Goal: Task Accomplishment & Management: Manage account settings

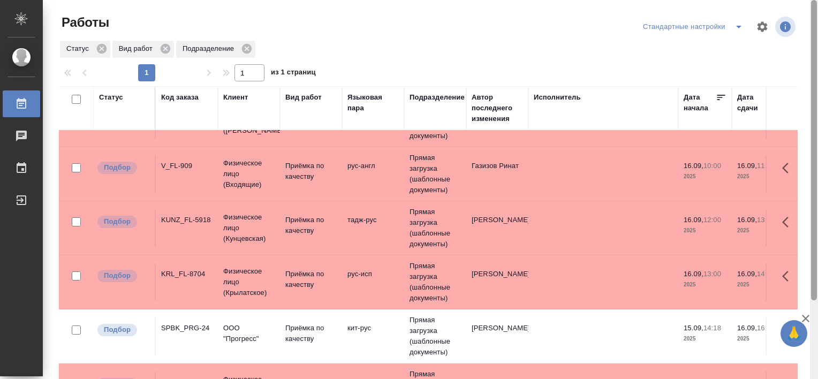
scroll to position [99, 0]
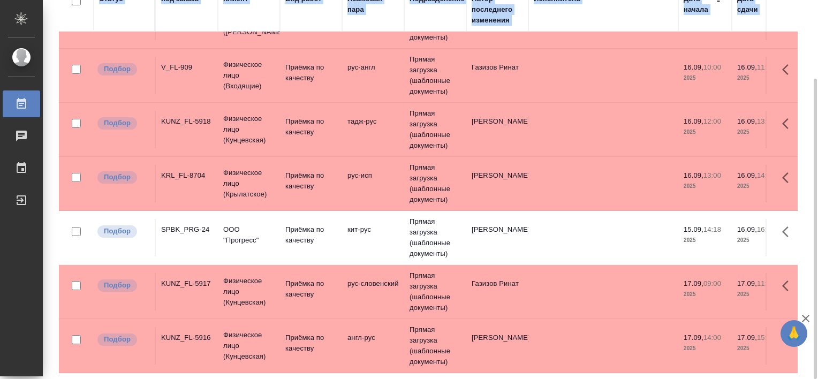
drag, startPoint x: 818, startPoint y: 266, endPoint x: 820, endPoint y: 348, distance: 81.9
click at [818, 348] on html "🙏 .cls-1 fill:#fff; AWATERA Tretyakova Valeriya Работы 0 Чаты График Выйти Рабо…" at bounding box center [409, 189] width 818 height 379
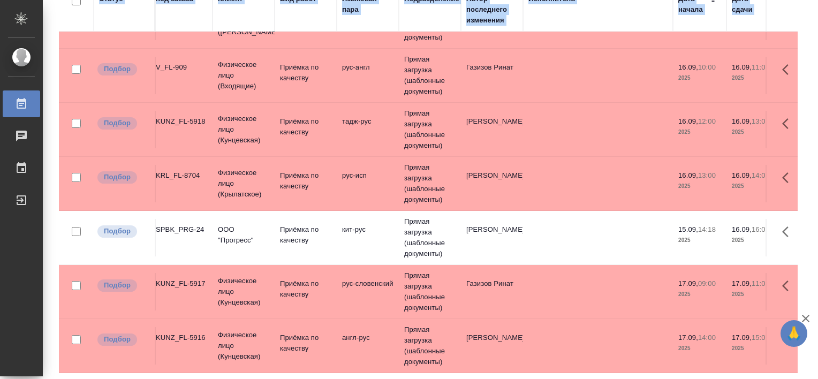
scroll to position [44, 0]
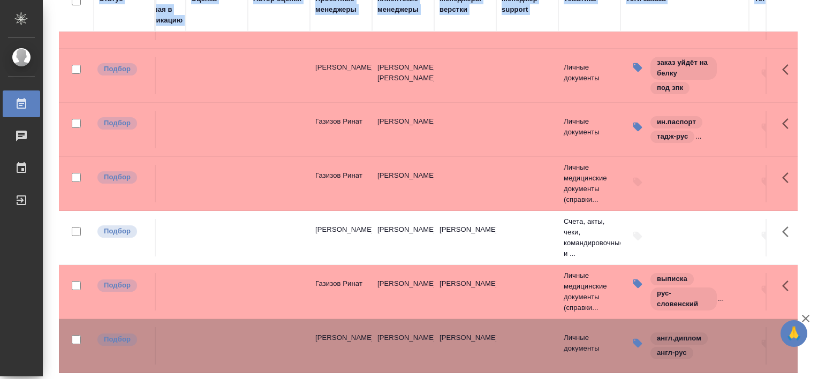
scroll to position [44, 883]
click at [642, 231] on icon "button" at bounding box center [639, 236] width 11 height 11
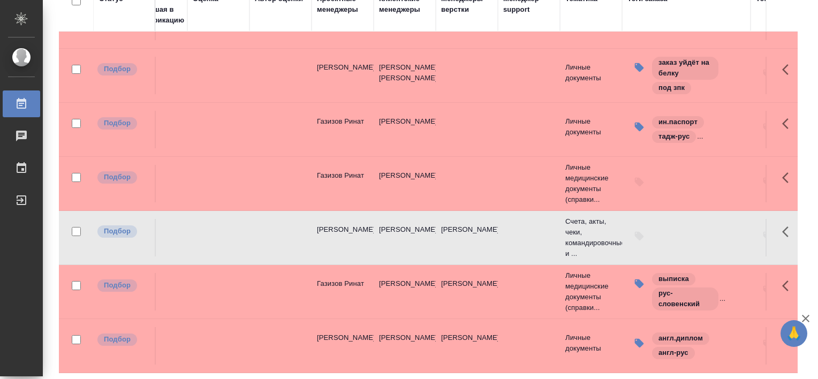
click at [636, 232] on icon "button" at bounding box center [639, 236] width 9 height 9
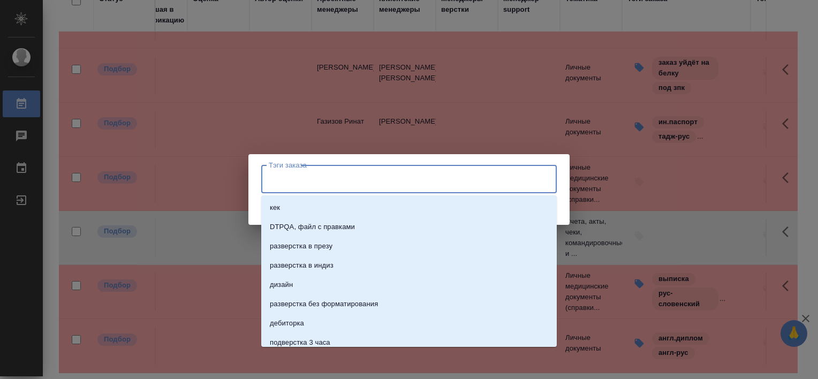
click at [358, 178] on input "Тэги заказа" at bounding box center [399, 179] width 266 height 18
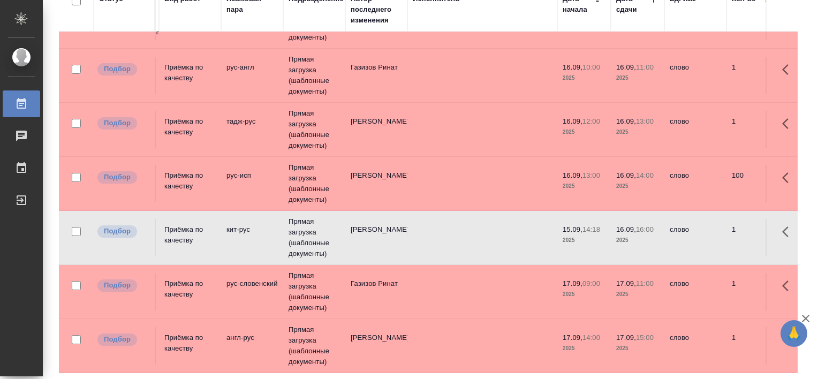
scroll to position [44, 0]
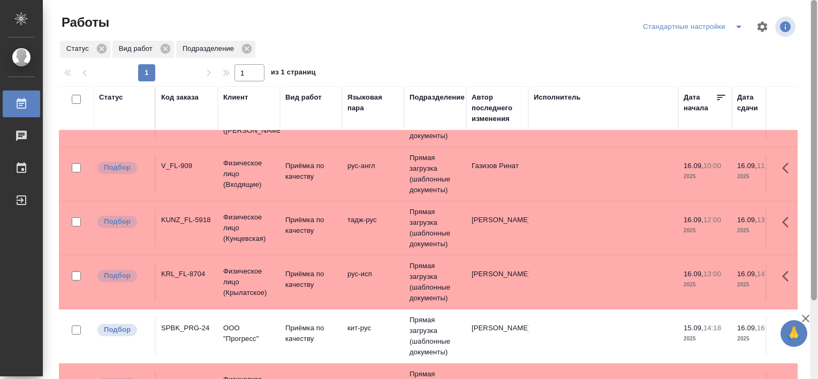
scroll to position [99, 0]
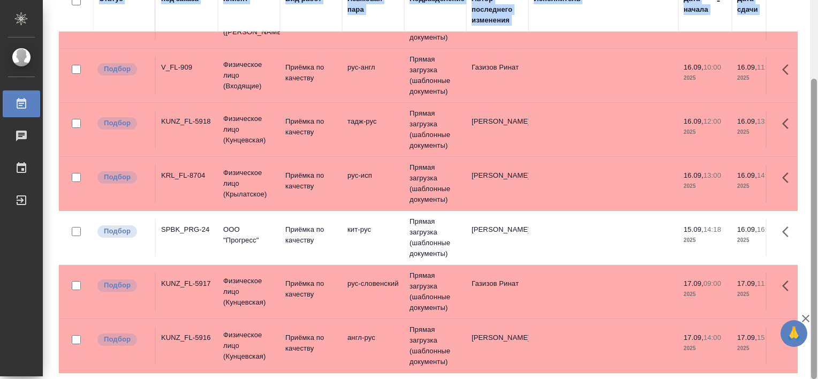
drag, startPoint x: 818, startPoint y: 255, endPoint x: 818, endPoint y: 285, distance: 29.4
click at [818, 285] on html "🙏 .cls-1 fill:#fff; AWATERA Tretyakova Valeriya Работы Чаты График Выйти Работы…" at bounding box center [409, 189] width 818 height 379
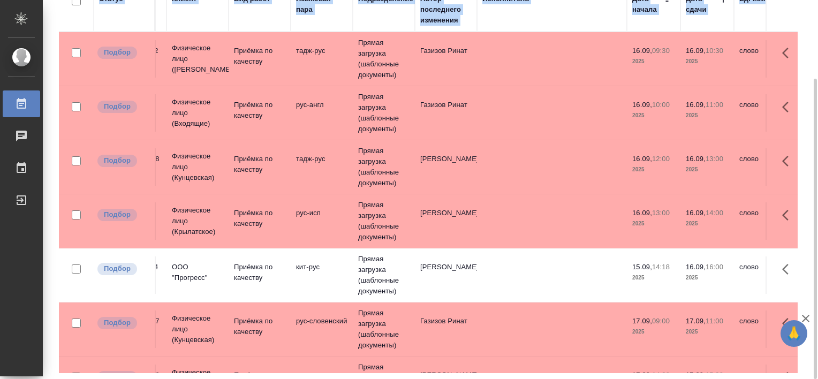
scroll to position [0, 0]
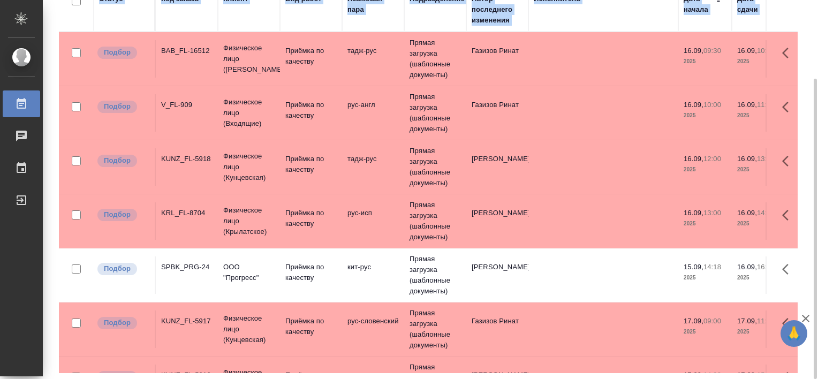
click at [193, 267] on div "SPBK_PRG-24" at bounding box center [186, 267] width 51 height 11
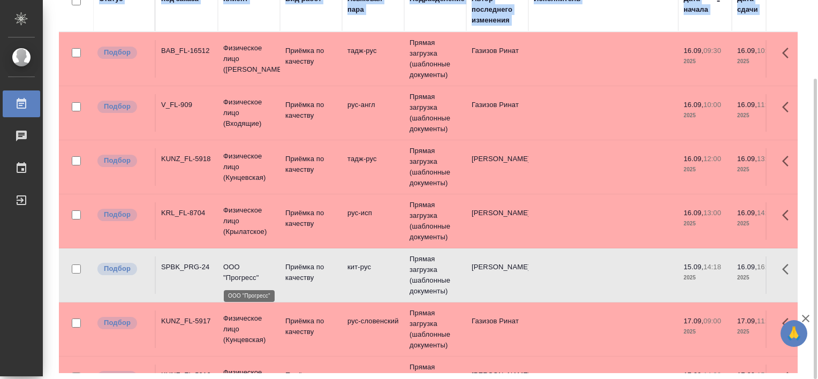
click at [257, 275] on p "ООО "Прогресс"" at bounding box center [248, 272] width 51 height 21
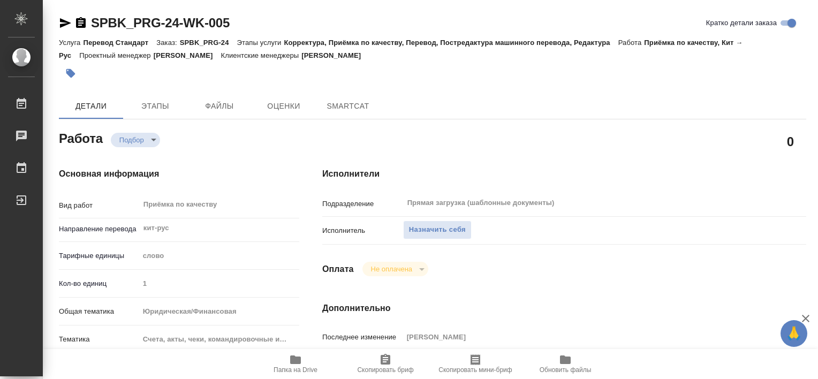
type textarea "x"
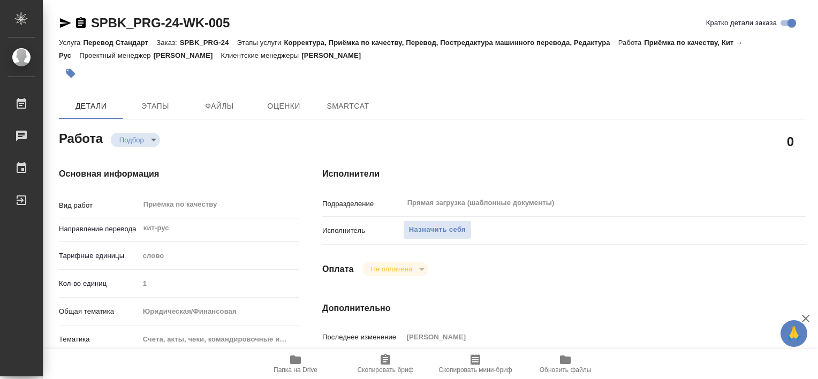
type textarea "x"
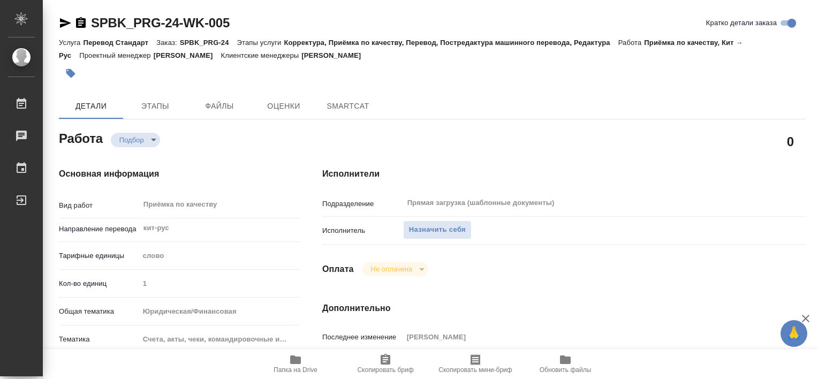
type textarea "x"
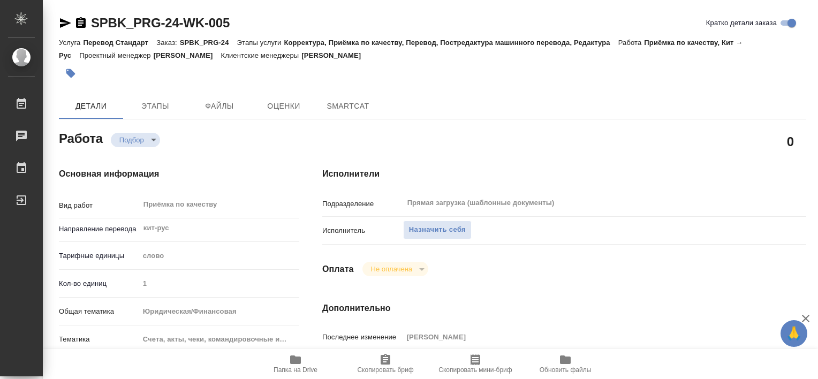
type textarea "x"
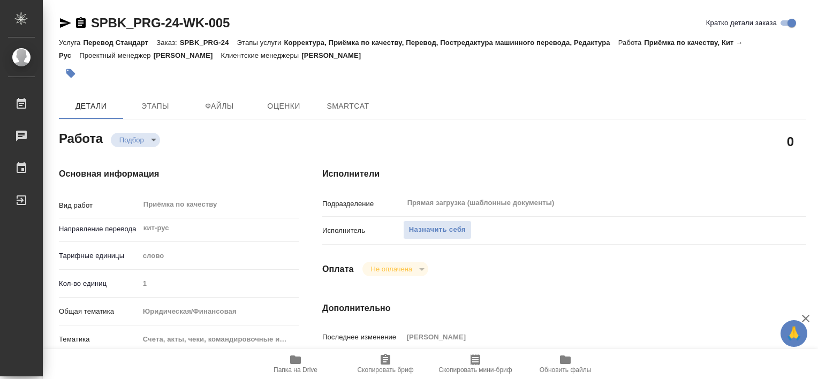
type textarea "x"
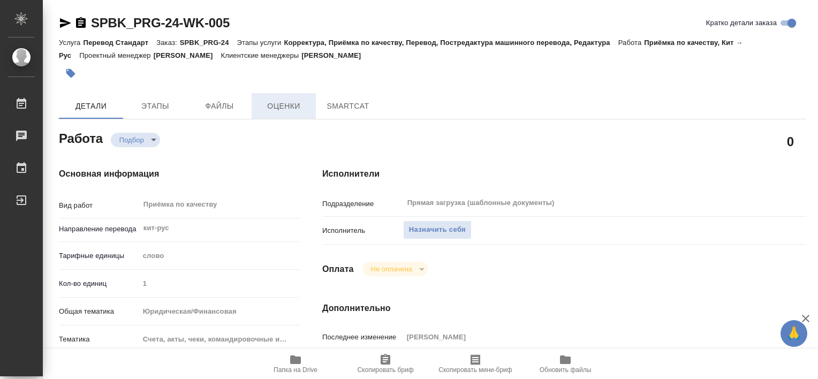
type textarea "x"
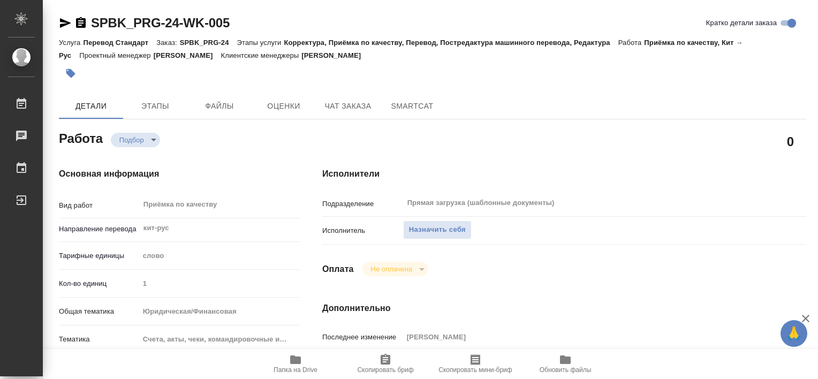
type textarea "x"
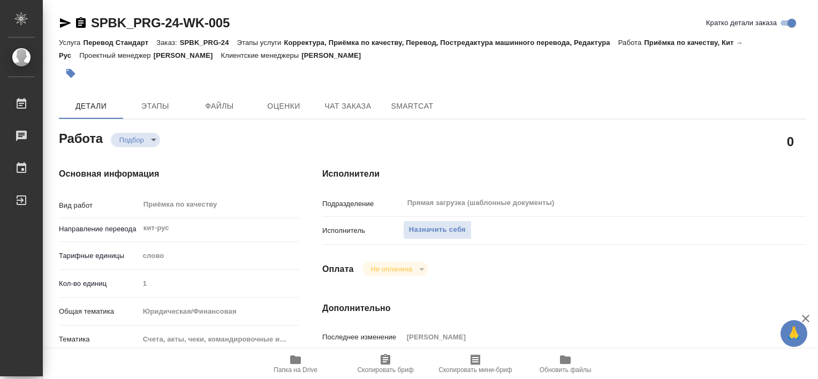
type textarea "x"
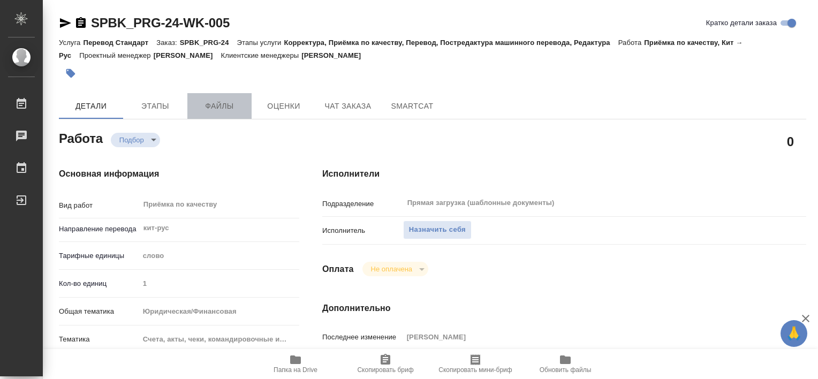
click at [226, 110] on span "Файлы" at bounding box center [219, 106] width 51 height 13
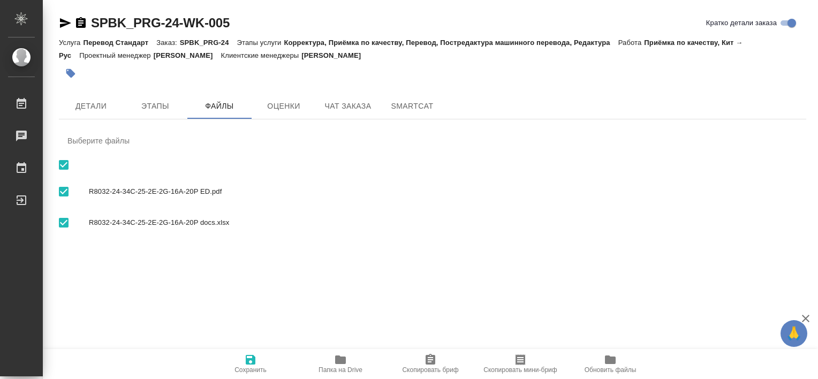
click at [193, 224] on span "R8032-24-34C-25-2E-2G-16A-20P docs.xlsx" at bounding box center [443, 222] width 709 height 11
checkbox input "false"
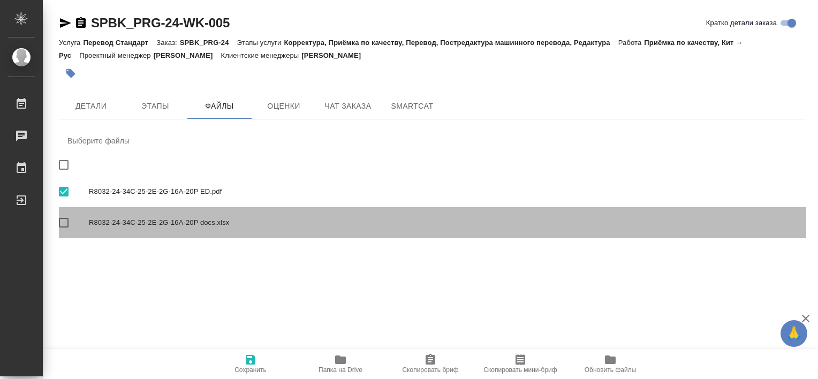
click at [193, 224] on span "R8032-24-34C-25-2E-2G-16A-20P docs.xlsx" at bounding box center [443, 222] width 709 height 11
checkbox input "true"
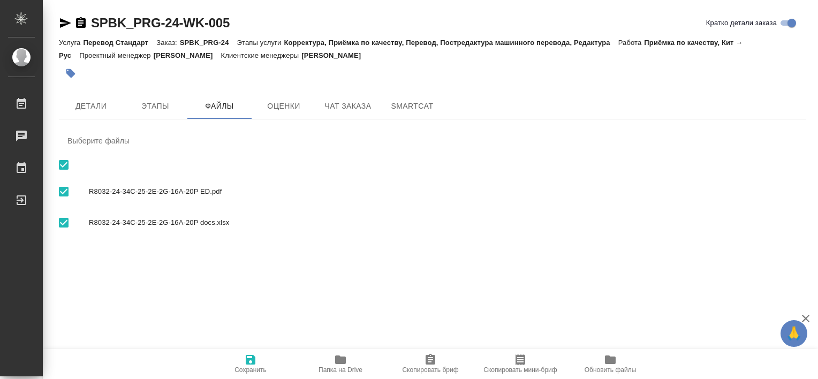
drag, startPoint x: 199, startPoint y: 197, endPoint x: 236, endPoint y: 318, distance: 126.0
click at [236, 318] on div ".cls-1 fill:#fff; AWATERA Tretyakova Valeriya Работы 0 Чаты График Выйти SPBK_P…" at bounding box center [409, 189] width 818 height 379
click at [283, 107] on span "Оценки" at bounding box center [283, 106] width 51 height 13
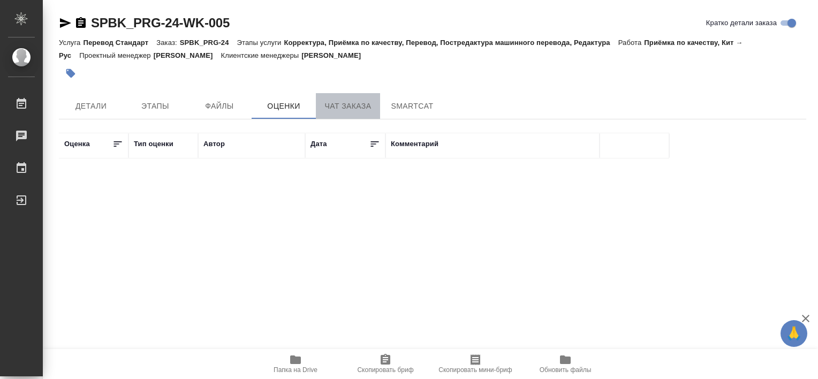
click at [349, 97] on button "Чат заказа" at bounding box center [348, 106] width 64 height 26
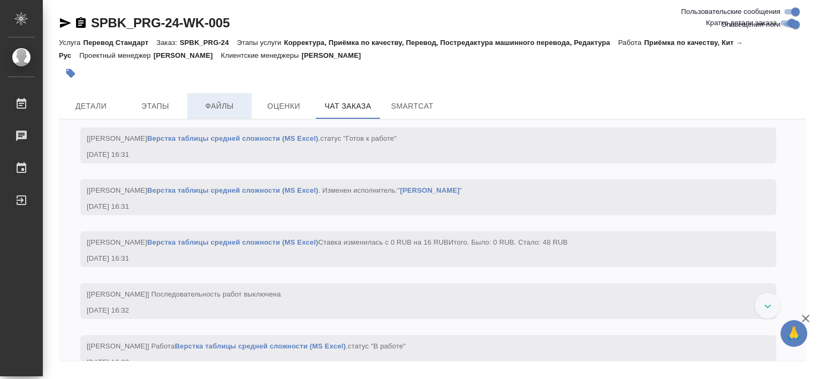
scroll to position [3623, 0]
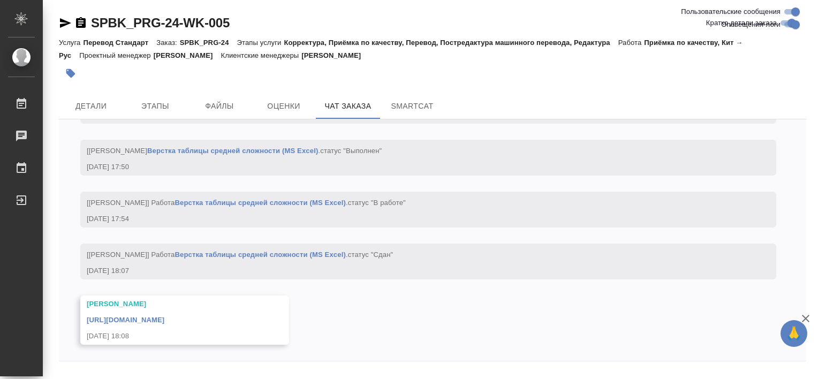
click at [164, 316] on link "https://drive.awatera.com/apps/files/files/10367545?dir=/Shares/%D0%9E%D0%9E%D0…" at bounding box center [126, 320] width 78 height 8
click at [95, 107] on span "Детали" at bounding box center [90, 106] width 51 height 13
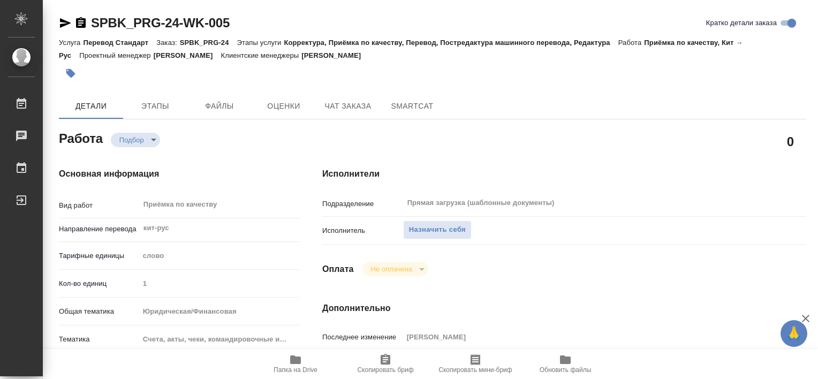
type textarea "x"
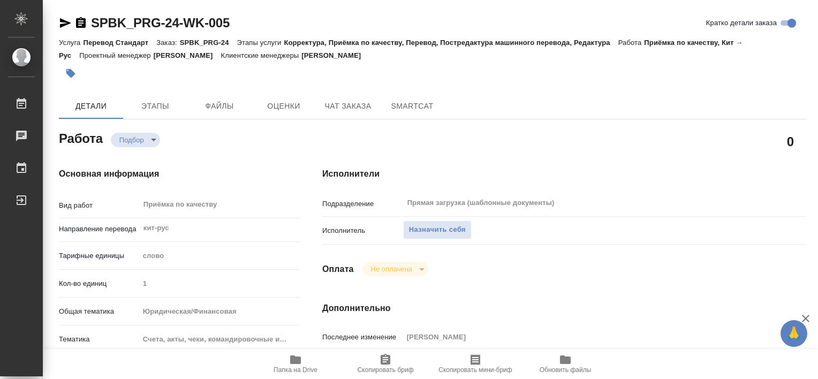
type textarea "x"
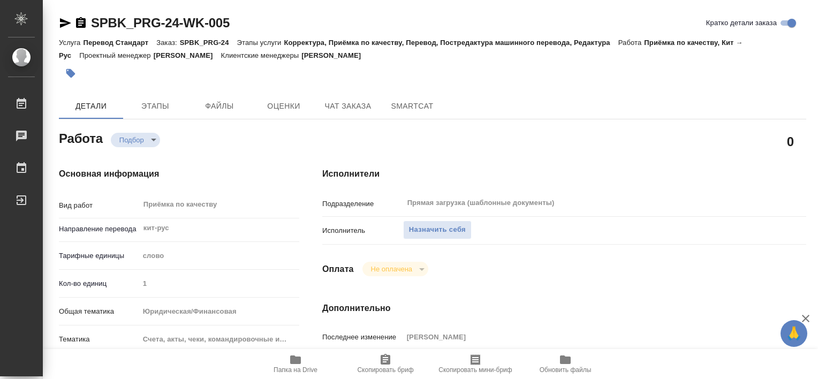
type textarea "x"
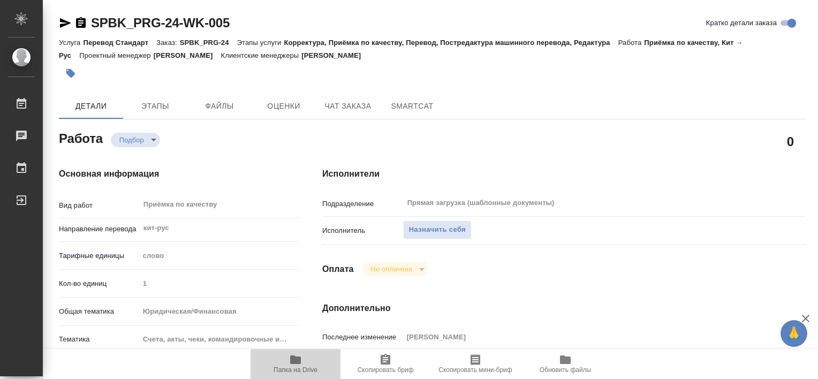
click at [293, 370] on span "Папка на Drive" at bounding box center [296, 369] width 44 height 7
type textarea "x"
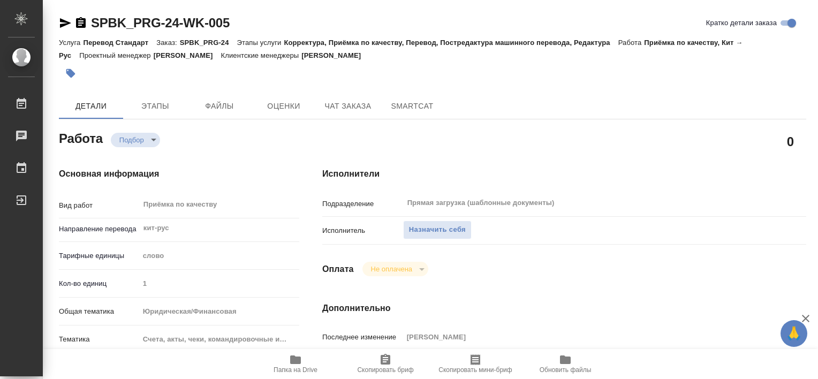
type textarea "x"
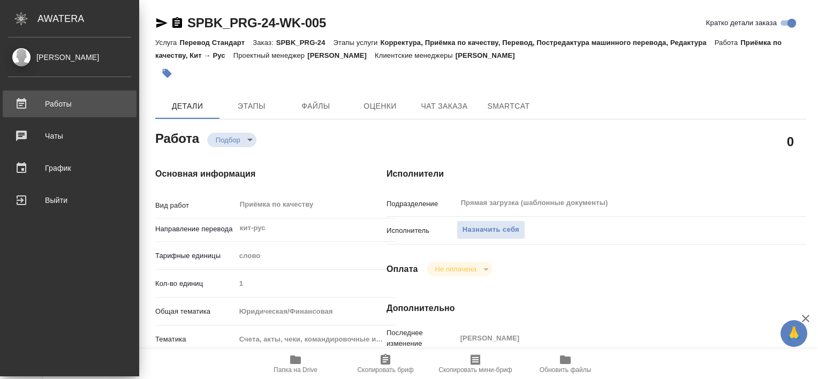
type textarea "x"
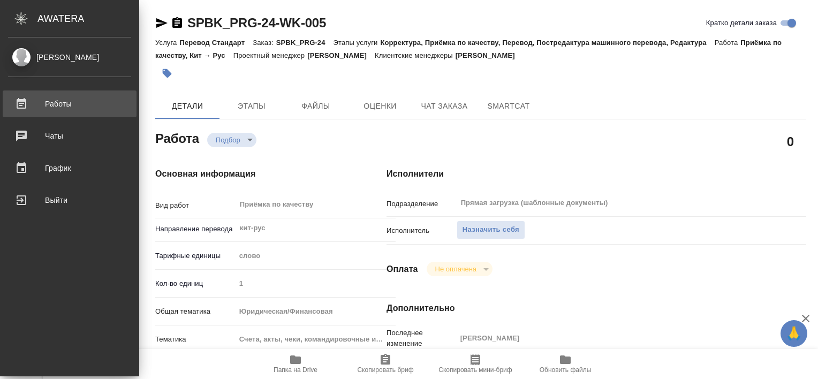
type textarea "x"
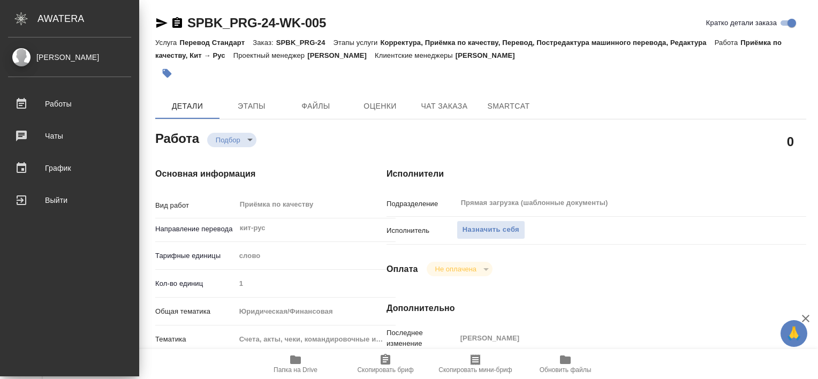
type textarea "x"
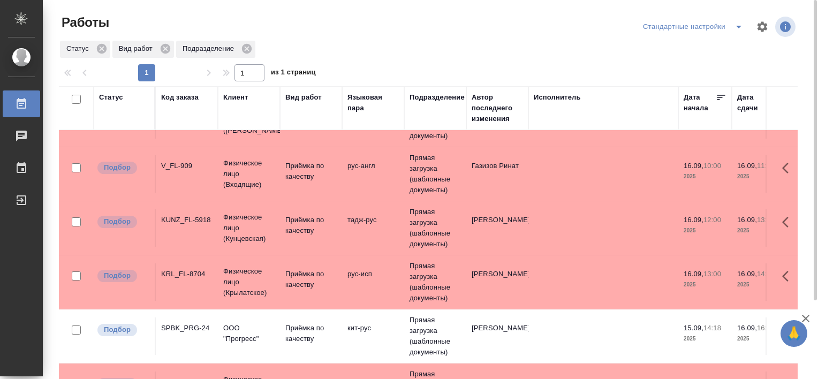
scroll to position [44, 0]
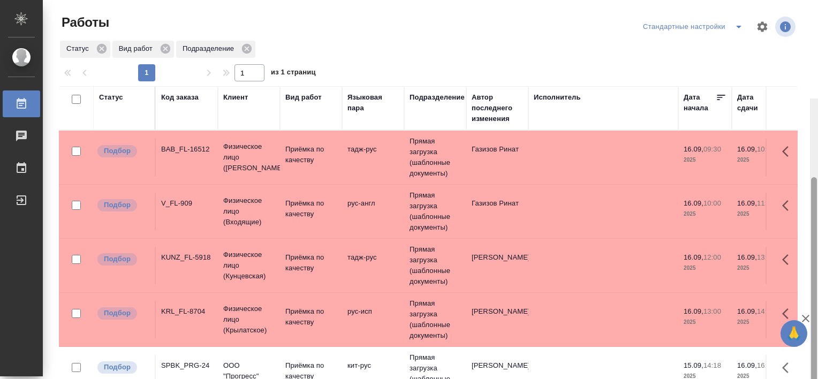
scroll to position [99, 0]
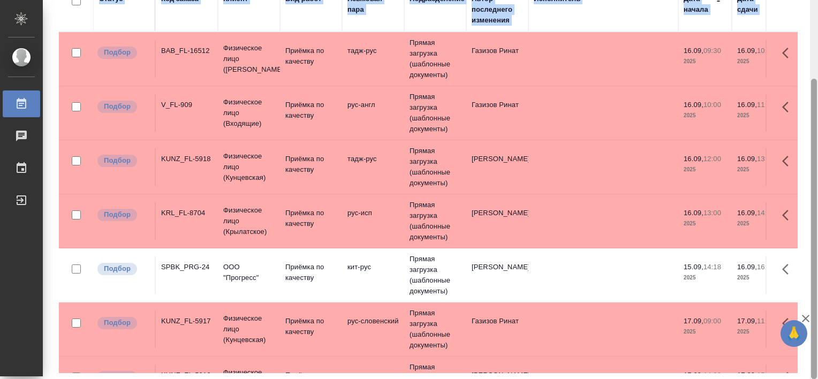
drag, startPoint x: 818, startPoint y: 184, endPoint x: 818, endPoint y: 229, distance: 45.0
click at [818, 229] on html "🙏 .cls-1 fill:#fff; AWATERA Tretyakova Valeriya Работы Чаты График Выйти Работы…" at bounding box center [409, 189] width 818 height 379
click at [192, 266] on div "SPBK_PRG-24" at bounding box center [186, 267] width 51 height 11
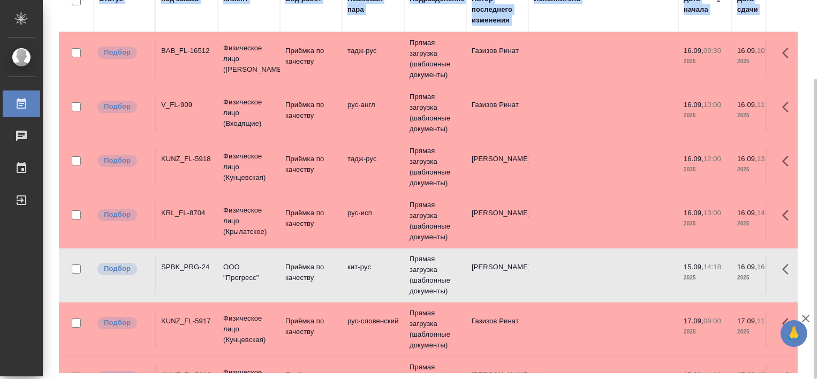
click at [192, 266] on div "SPBK_PRG-24" at bounding box center [186, 267] width 51 height 11
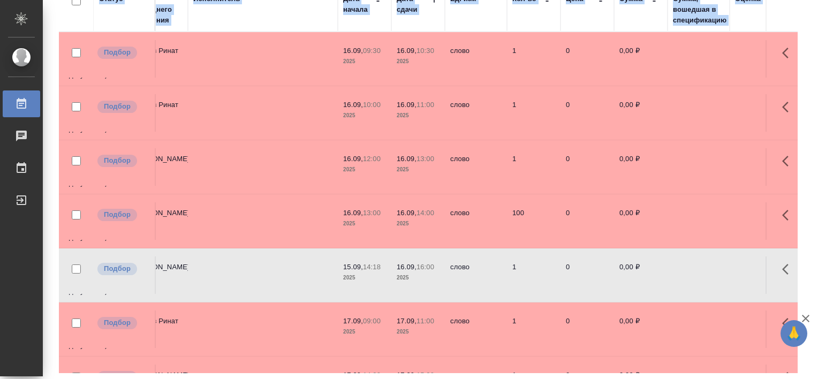
scroll to position [0, 0]
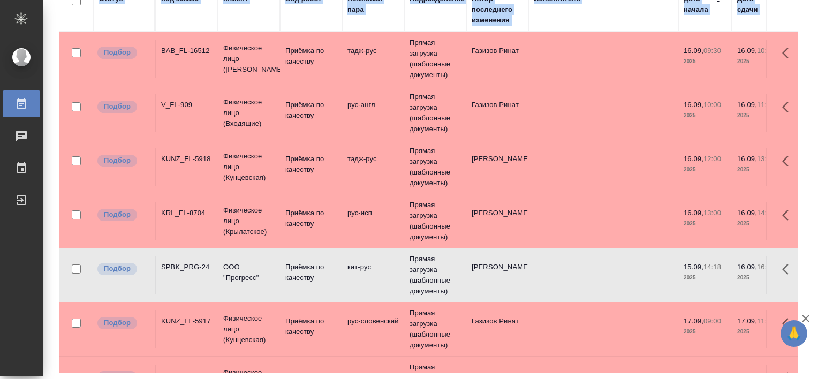
click at [195, 281] on td "SPBK_PRG-24" at bounding box center [187, 274] width 62 height 37
click at [188, 266] on div "SPBK_PRG-24" at bounding box center [186, 267] width 51 height 11
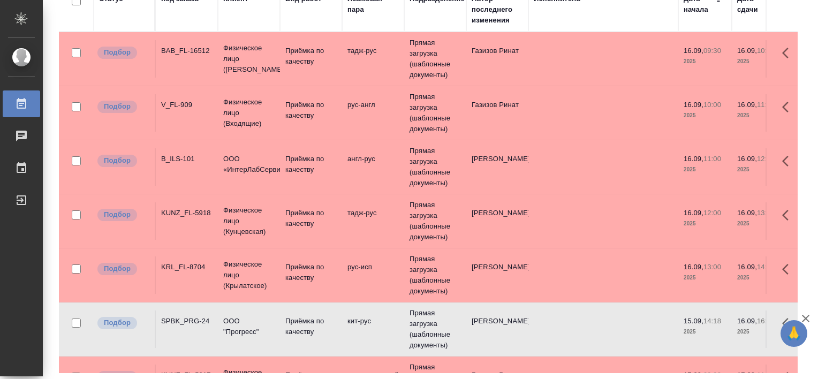
click at [789, 191] on div "Статус Код заказа Клиент Вид работ Языковая пара Подразделение Автор последнего…" at bounding box center [432, 181] width 747 height 386
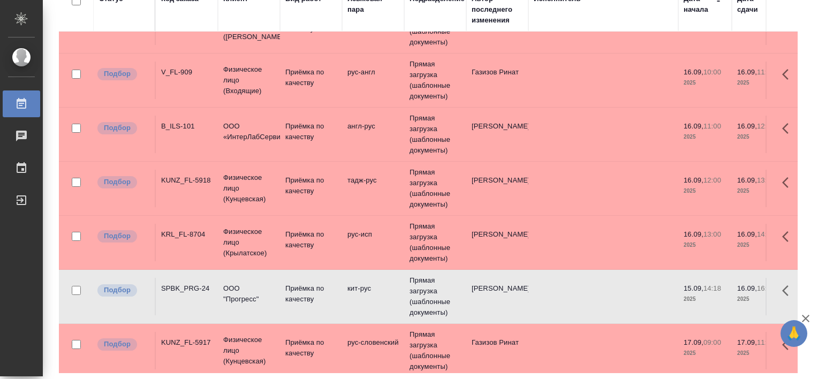
scroll to position [15, 0]
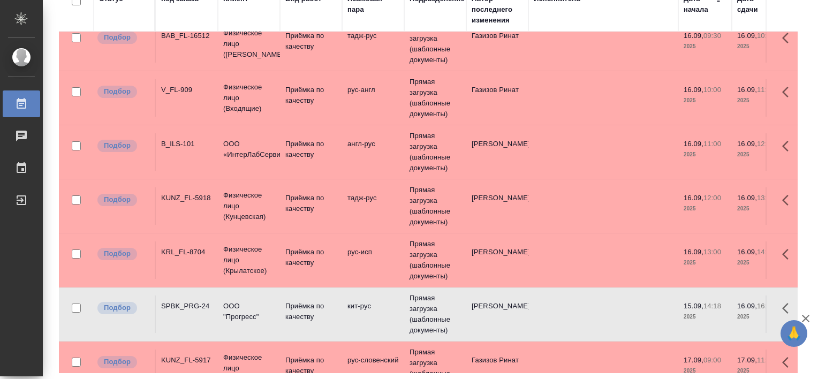
drag, startPoint x: 781, startPoint y: 153, endPoint x: 785, endPoint y: 210, distance: 57.5
click at [785, 210] on div "Статус Код заказа Клиент Вид работ Языковая пара Подразделение Автор последнего…" at bounding box center [428, 181] width 739 height 386
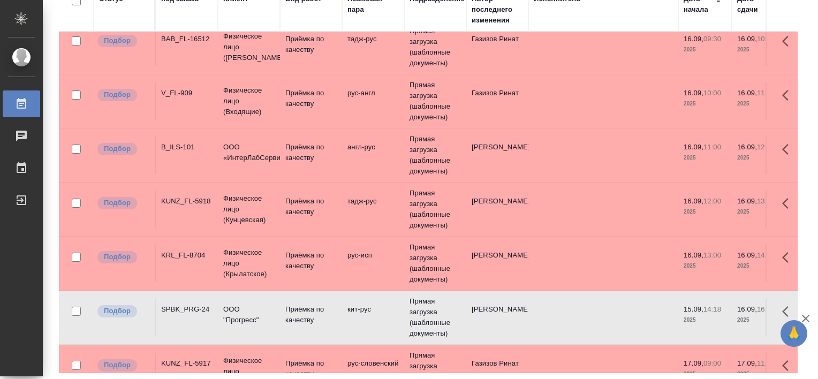
scroll to position [0, 0]
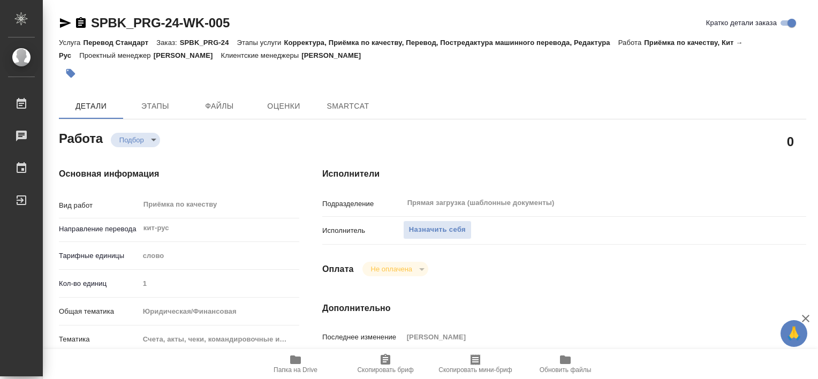
type textarea "x"
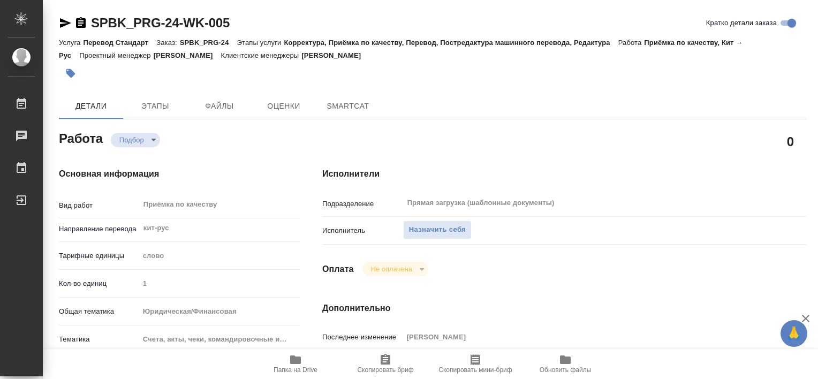
type textarea "x"
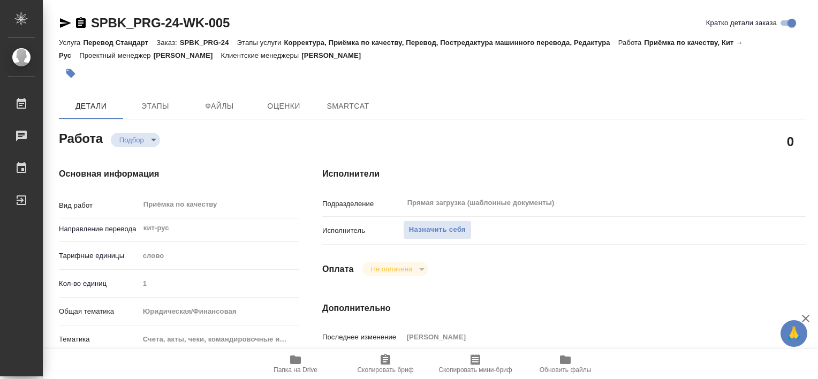
type textarea "x"
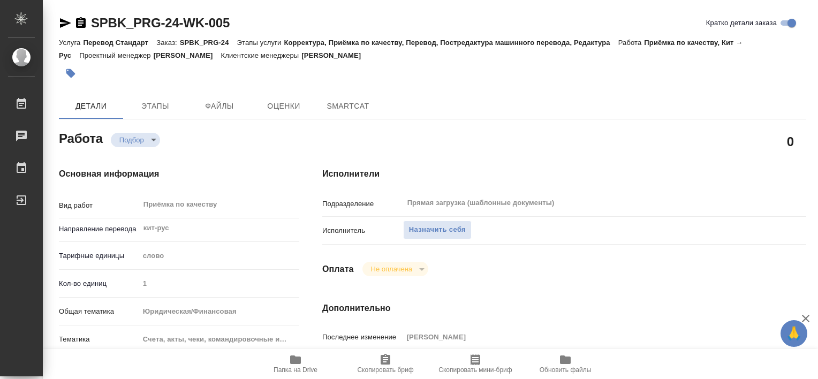
type textarea "x"
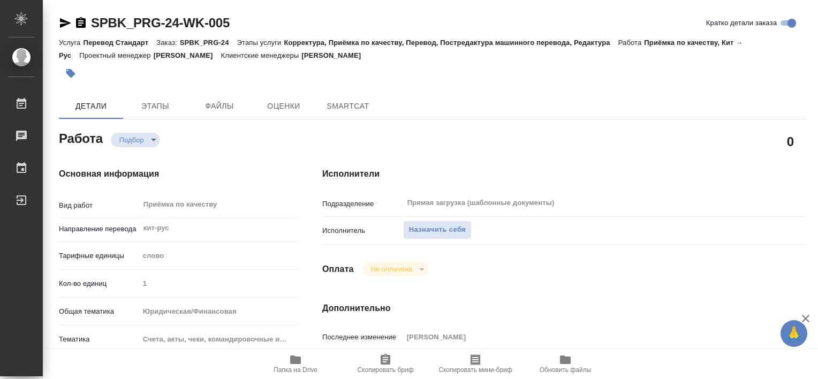
type textarea "x"
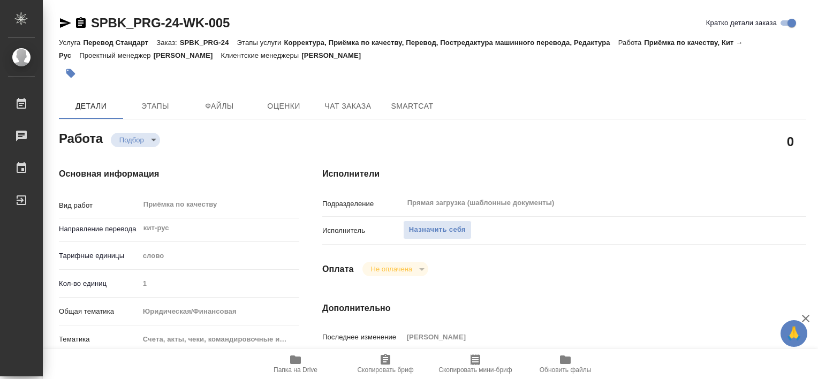
type textarea "x"
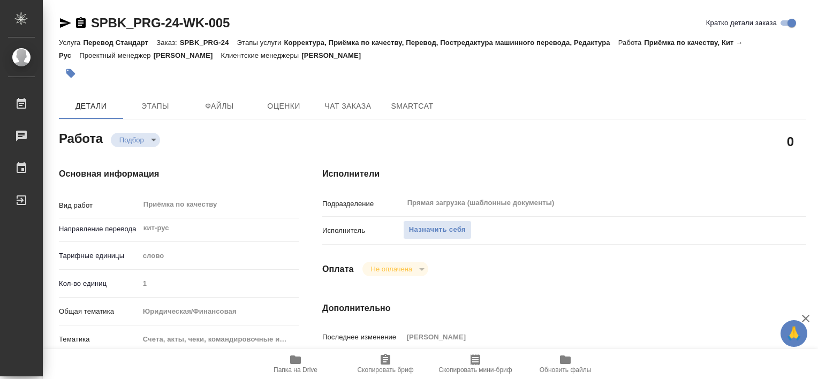
type textarea "x"
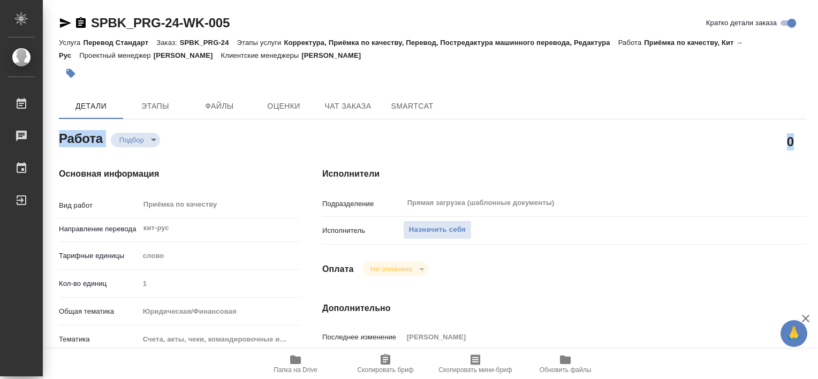
drag, startPoint x: 818, startPoint y: 49, endPoint x: 816, endPoint y: 126, distance: 76.6
click at [659, 235] on div "Назначить себя" at bounding box center [584, 230] width 363 height 19
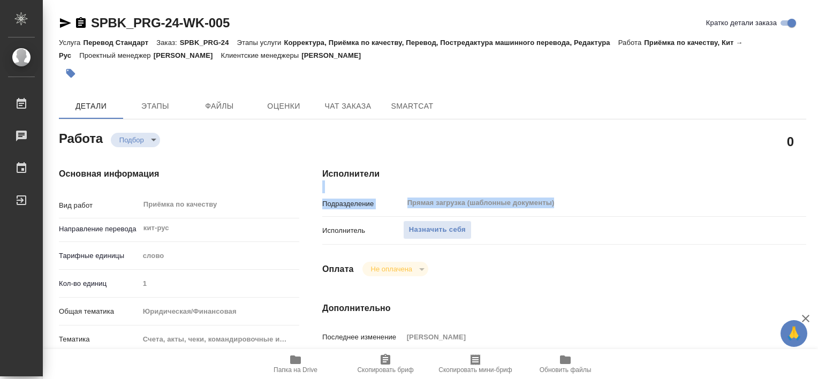
drag, startPoint x: 818, startPoint y: 155, endPoint x: 820, endPoint y: 206, distance: 50.4
click at [818, 206] on html "🙏 .cls-1 fill:#fff; AWATERA Tretyakova Valeriya Работы 0 Чаты График Выйти SPBK…" at bounding box center [409, 189] width 818 height 379
click at [229, 116] on button "Файлы" at bounding box center [219, 106] width 64 height 26
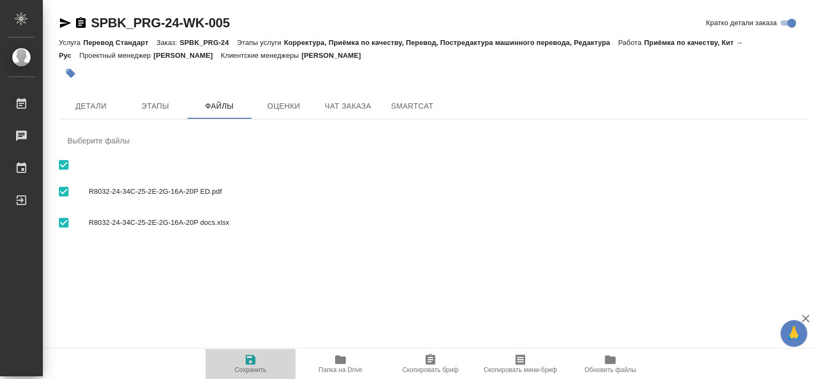
click at [253, 360] on icon "button" at bounding box center [251, 360] width 10 height 10
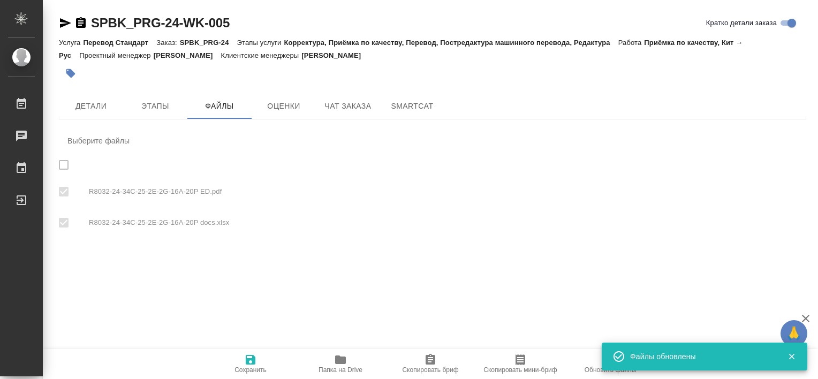
checkbox input "true"
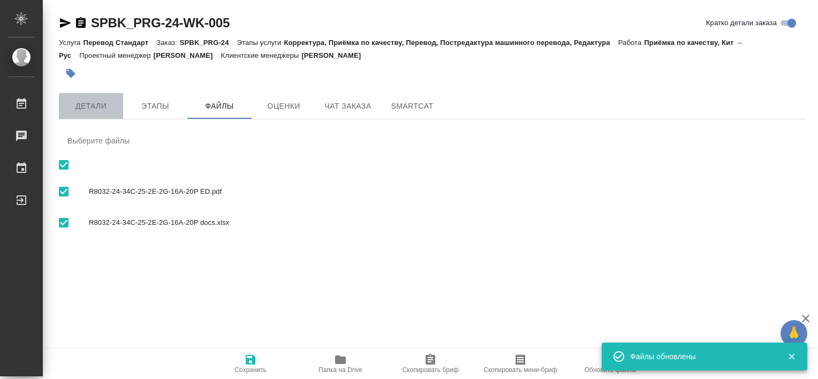
click at [103, 107] on span "Детали" at bounding box center [90, 106] width 51 height 13
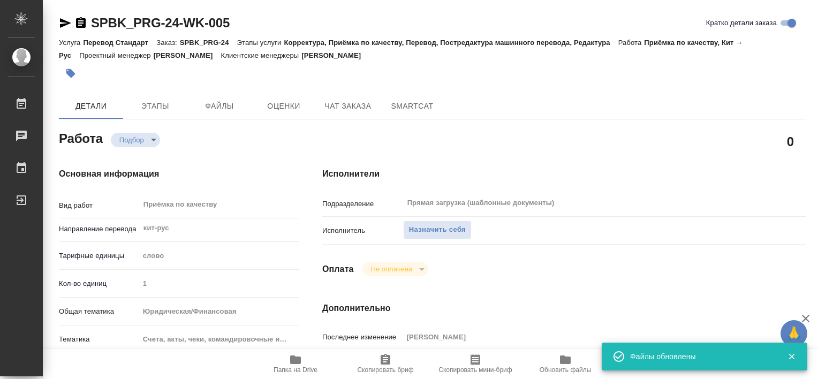
type textarea "x"
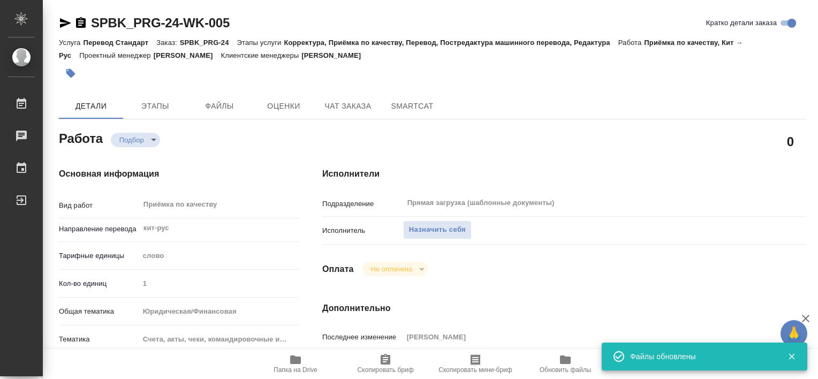
type textarea "x"
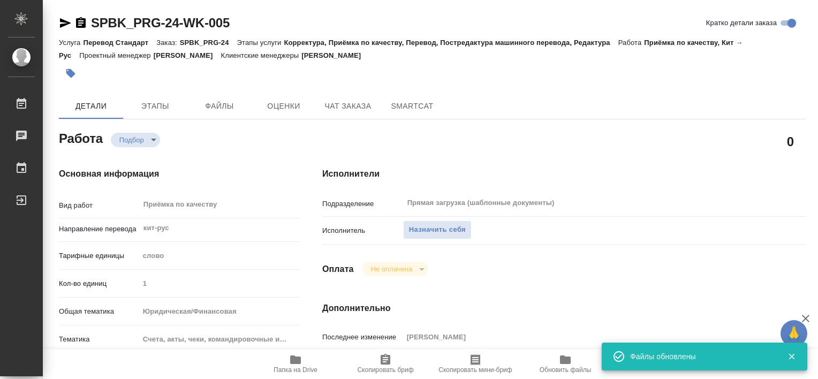
type textarea "x"
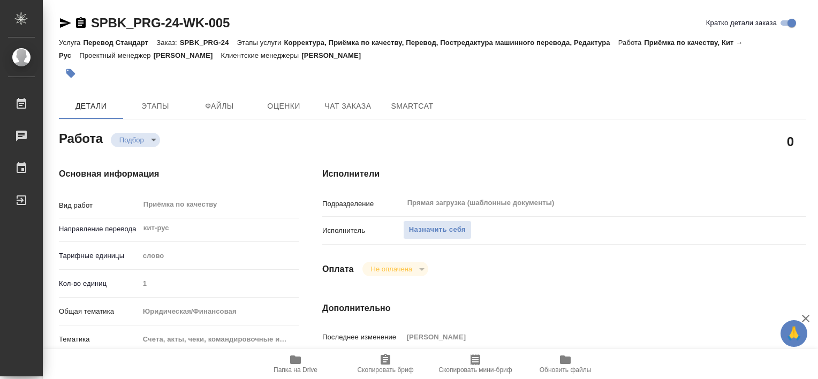
click at [631, 220] on div "Подразделение Прямая загрузка (шаблонные документы) ​" at bounding box center [564, 207] width 484 height 28
click at [290, 363] on icon "button" at bounding box center [295, 359] width 13 height 13
click at [818, 172] on html "🙏 .cls-1 fill:#fff; AWATERA Tretyakova Valeriya Работы 0 Чаты График Выйти SPBK…" at bounding box center [409, 189] width 818 height 379
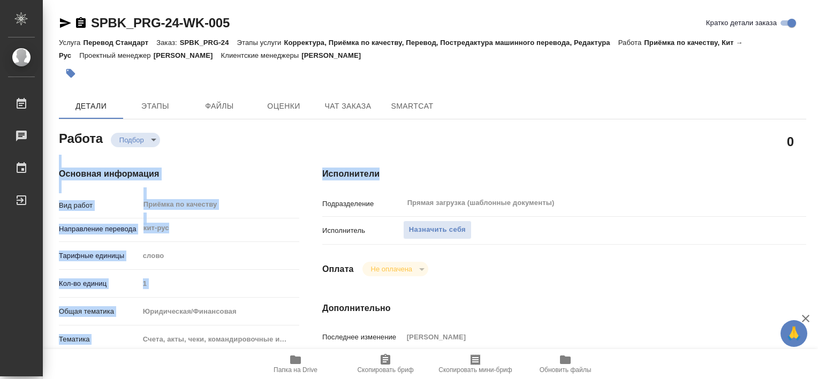
click at [653, 213] on div "Прямая загрузка (шаблонные документы) ​" at bounding box center [584, 203] width 363 height 21
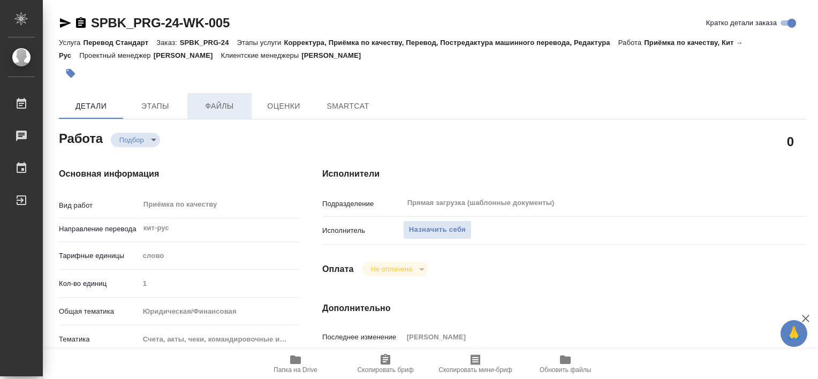
type textarea "x"
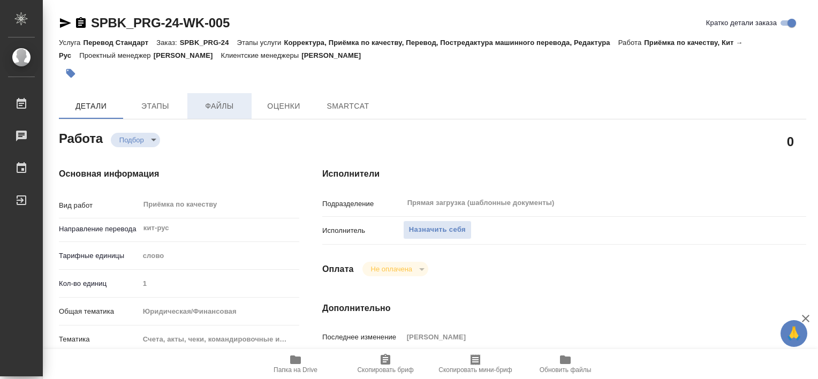
type textarea "x"
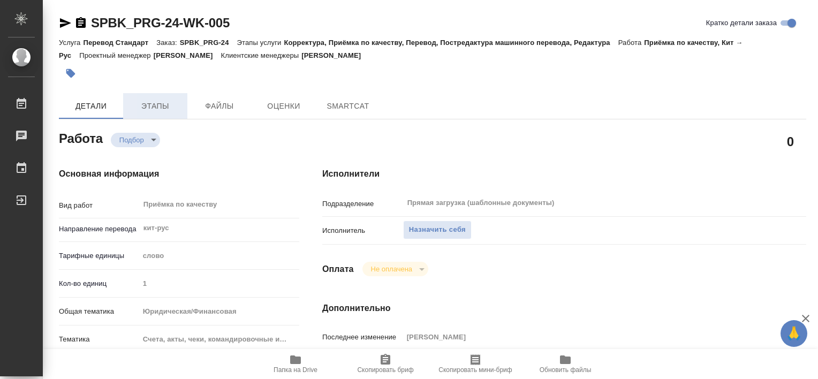
type textarea "x"
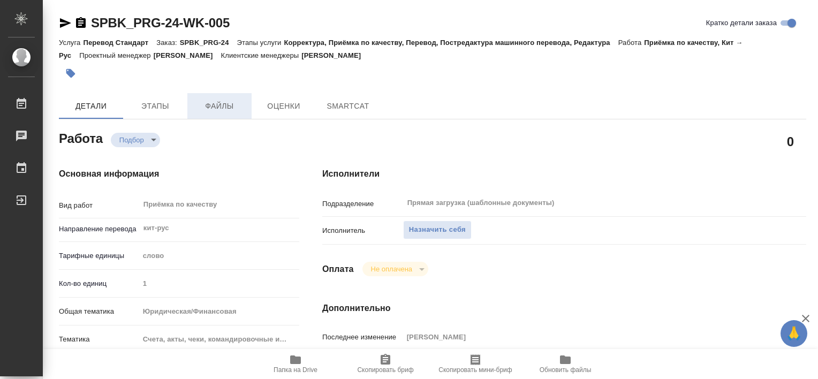
type textarea "x"
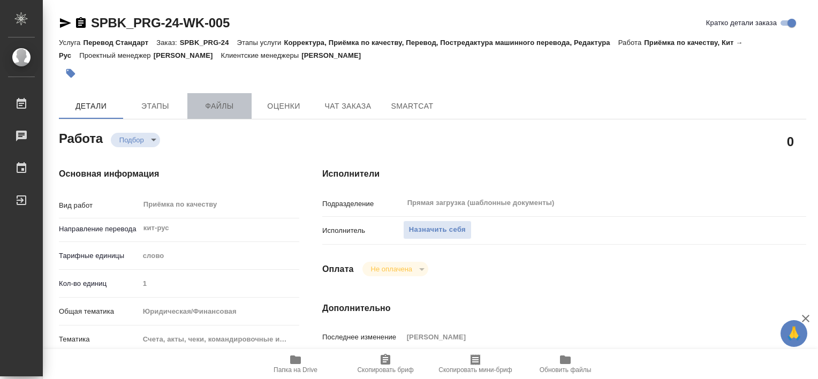
click at [225, 113] on button "Файлы" at bounding box center [219, 106] width 64 height 26
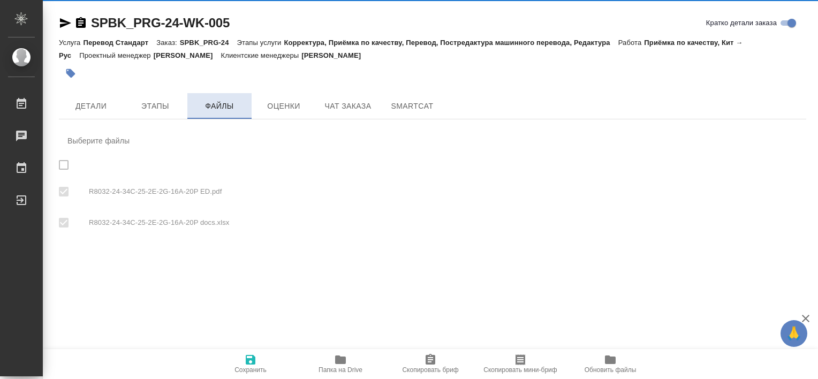
checkbox input "true"
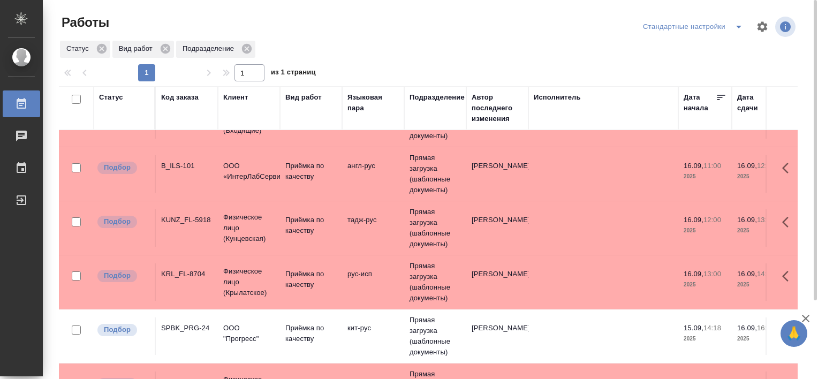
scroll to position [99, 0]
